Goal: Task Accomplishment & Management: Manage account settings

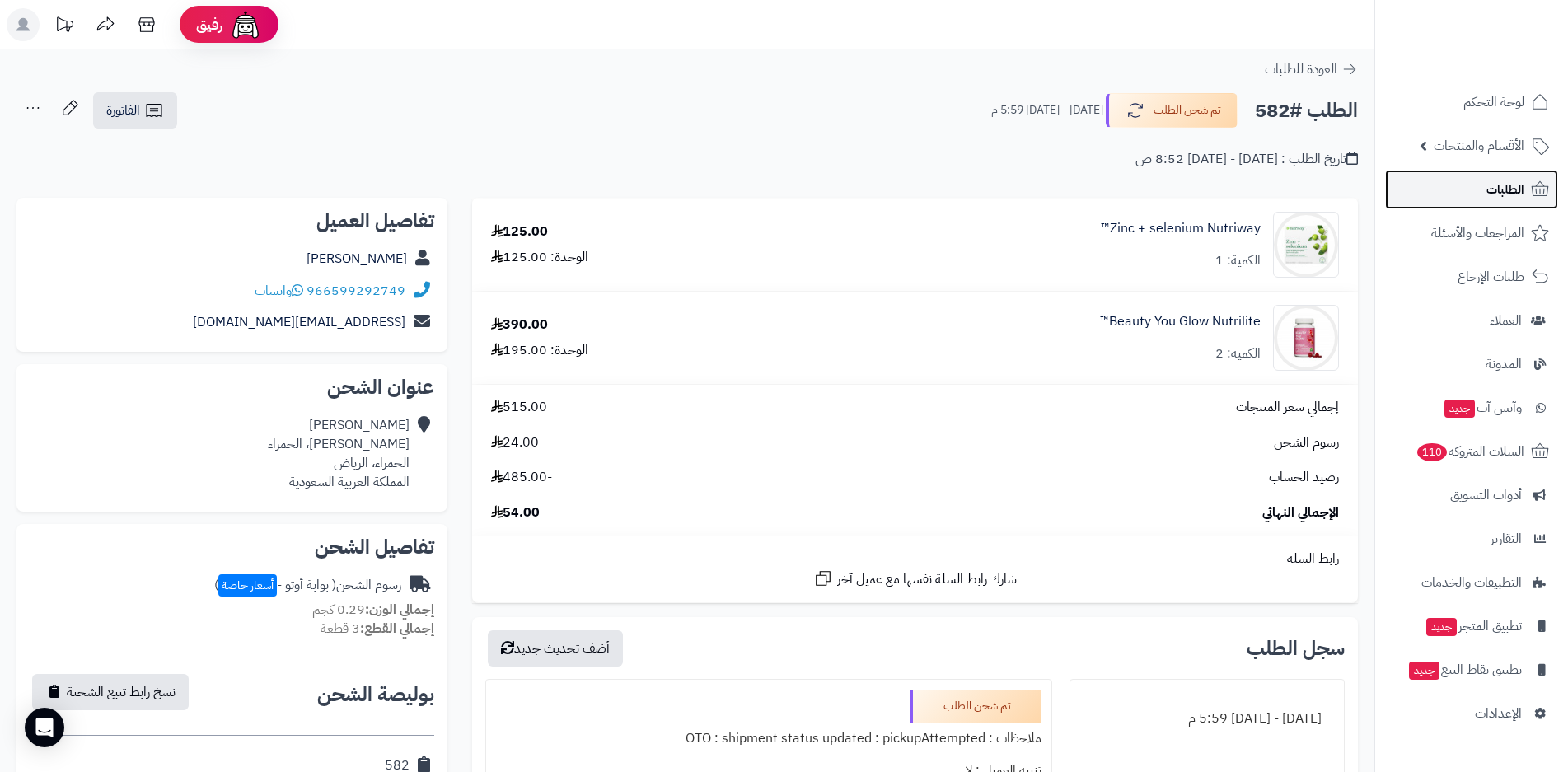
click at [1507, 192] on span "الطلبات" at bounding box center [1505, 189] width 38 height 23
